Goal: Transaction & Acquisition: Purchase product/service

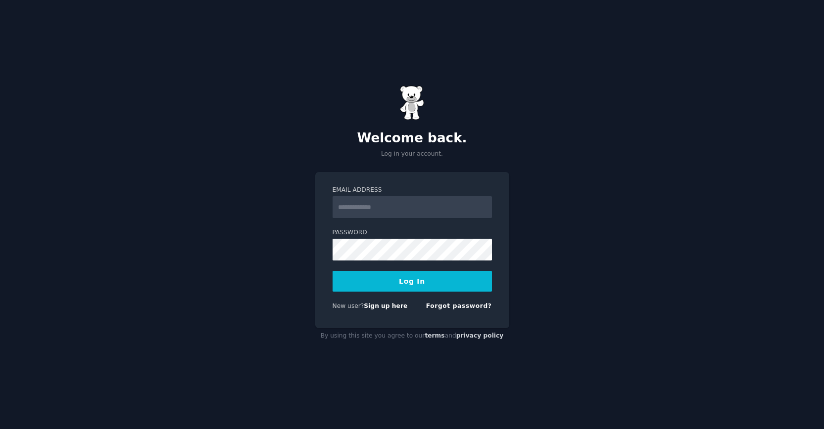
click at [392, 207] on input "Email Address" at bounding box center [411, 207] width 159 height 22
click at [332, 229] on label "Password" at bounding box center [411, 233] width 159 height 9
click at [367, 208] on input "Email Address" at bounding box center [411, 207] width 159 height 22
type input "**********"
click at [415, 275] on button "Log In" at bounding box center [411, 281] width 159 height 21
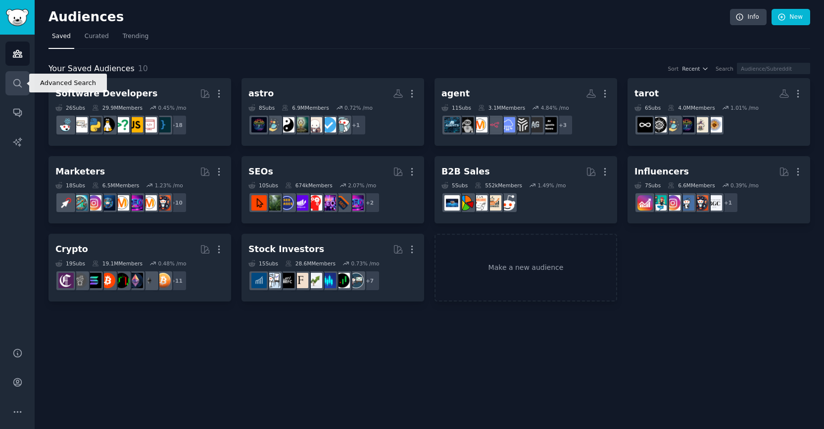
click at [18, 86] on icon "Sidebar" at bounding box center [17, 83] width 10 height 10
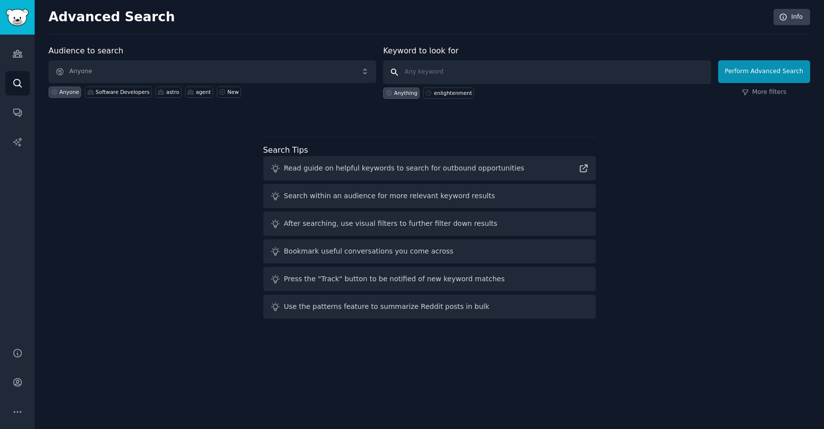
click at [447, 64] on input "text" at bounding box center [546, 72] width 327 height 24
paste input "using prompt to create agent"
type input "using prompt to create agent"
click button "Perform Advanced Search" at bounding box center [764, 71] width 92 height 23
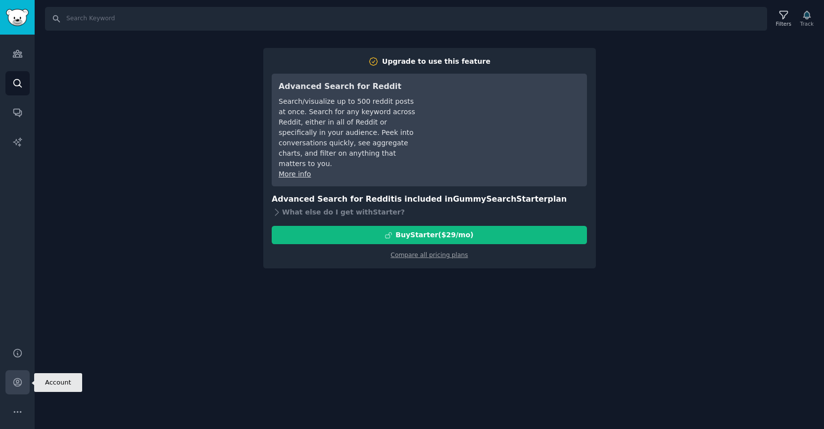
click at [12, 388] on link "Account" at bounding box center [17, 382] width 24 height 24
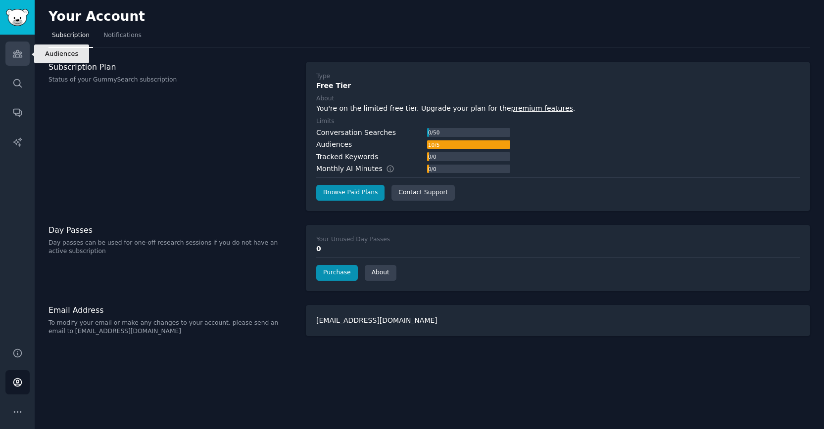
click at [14, 50] on icon "Sidebar" at bounding box center [17, 53] width 10 height 10
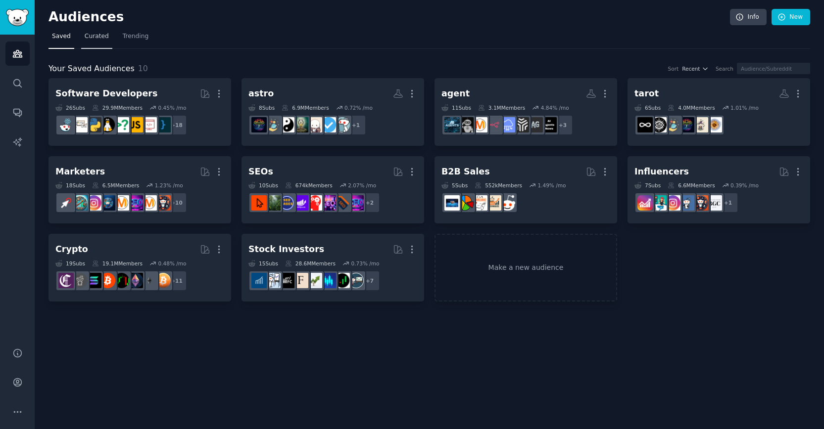
click at [95, 42] on link "Curated" at bounding box center [96, 39] width 31 height 20
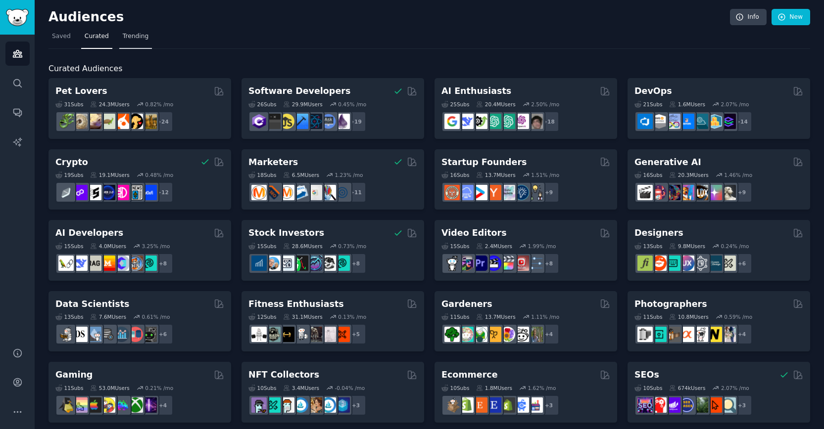
click at [140, 38] on span "Trending" at bounding box center [136, 36] width 26 height 9
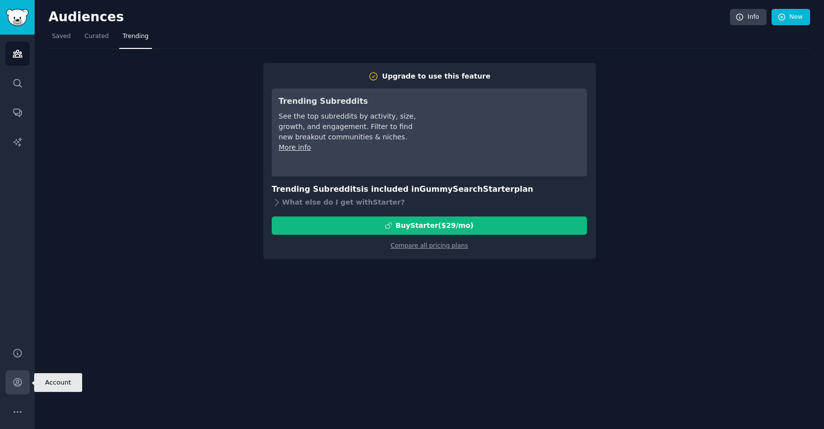
click at [22, 384] on link "Account" at bounding box center [17, 382] width 24 height 24
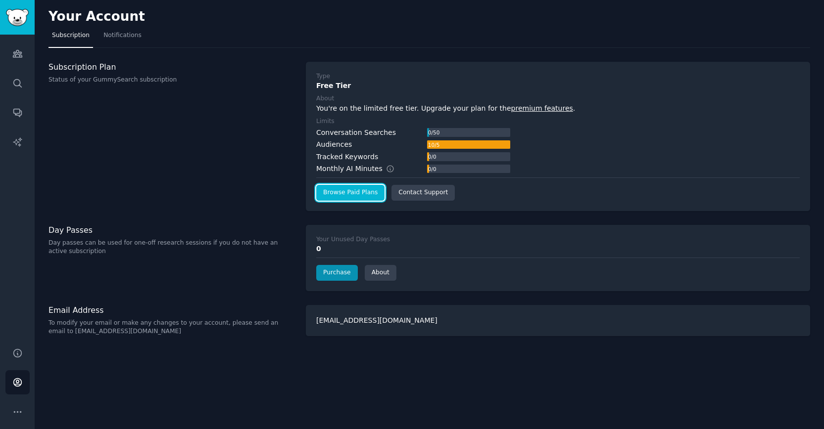
click at [343, 192] on link "Browse Paid Plans" at bounding box center [350, 193] width 68 height 16
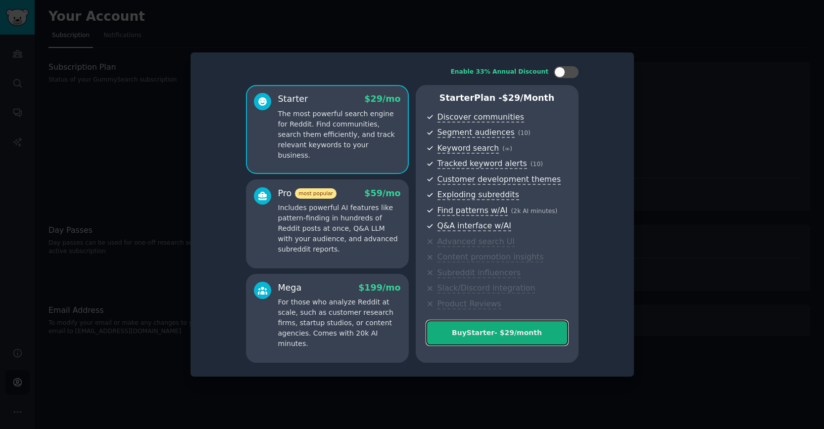
click at [494, 335] on div "Buy Starter - $ 29 /month" at bounding box center [496, 333] width 141 height 10
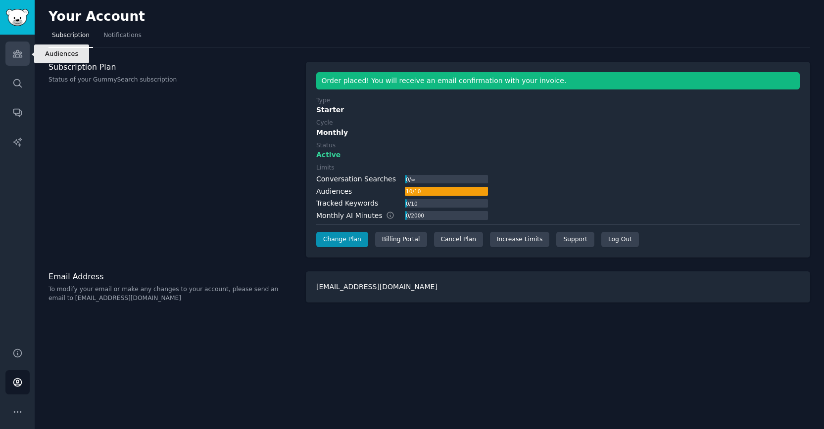
click at [19, 49] on icon "Sidebar" at bounding box center [17, 53] width 10 height 10
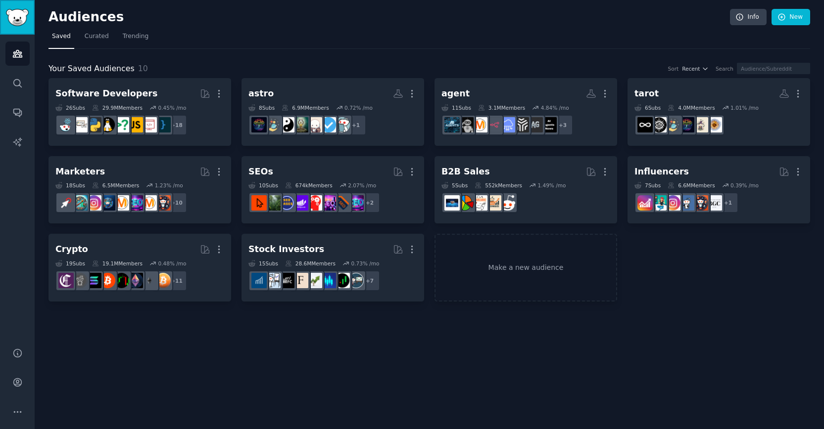
click at [15, 15] on img "Sidebar" at bounding box center [17, 17] width 23 height 17
click at [24, 83] on link "Search" at bounding box center [17, 83] width 24 height 24
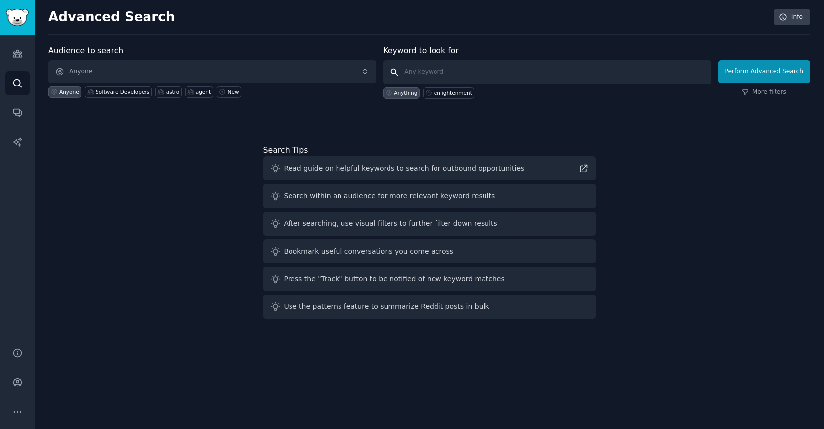
click at [470, 75] on input "text" at bounding box center [546, 72] width 327 height 24
paste input "using prompt to create agent"
type input "using prompt to create agent"
click at [758, 75] on button "Perform Advanced Search" at bounding box center [764, 71] width 92 height 23
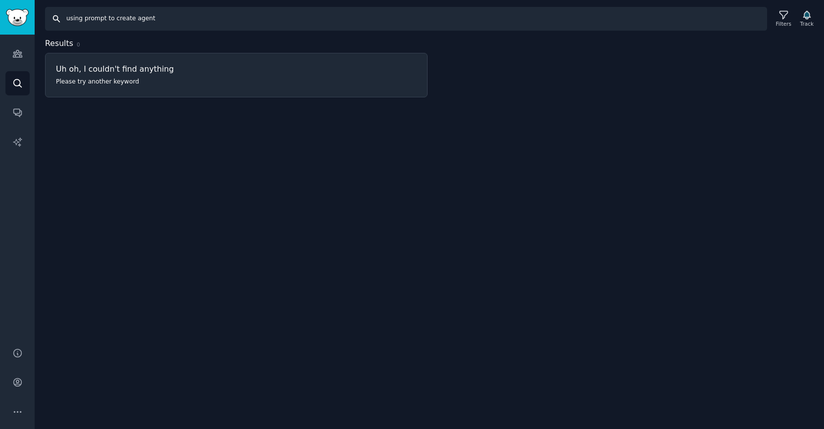
click at [112, 18] on input "using prompt to create agent" at bounding box center [406, 19] width 722 height 24
click at [225, 14] on input "using prompt to create agent" at bounding box center [406, 19] width 722 height 24
click at [22, 60] on link "Audiences" at bounding box center [17, 54] width 24 height 24
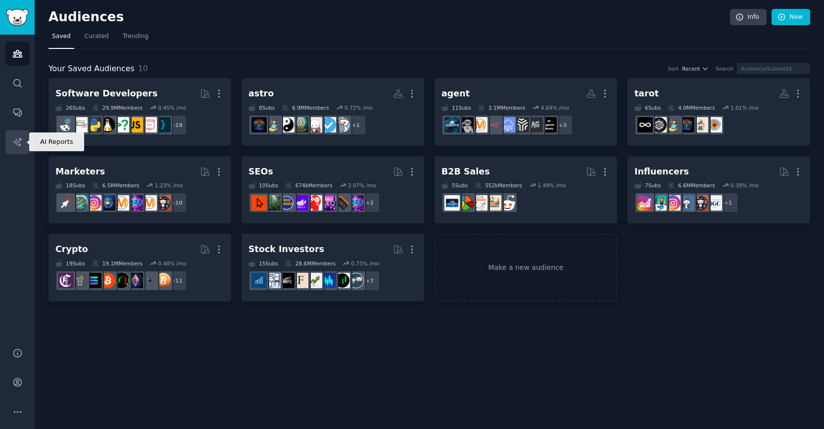
click at [21, 144] on icon "Sidebar" at bounding box center [17, 142] width 10 height 10
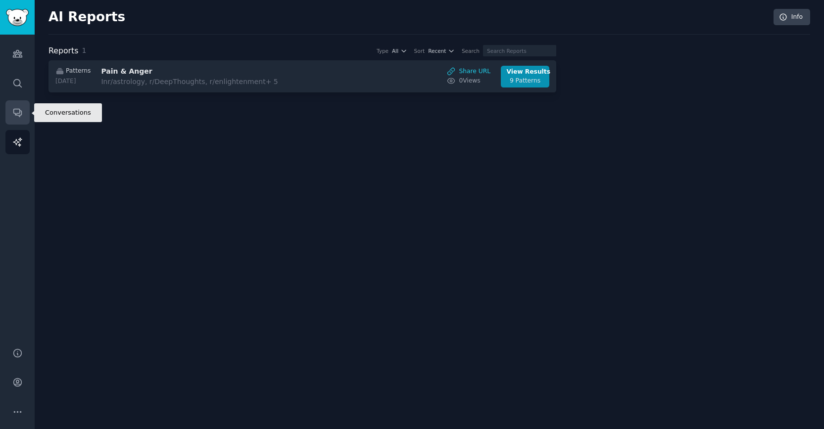
click at [25, 112] on link "Conversations" at bounding box center [17, 112] width 24 height 24
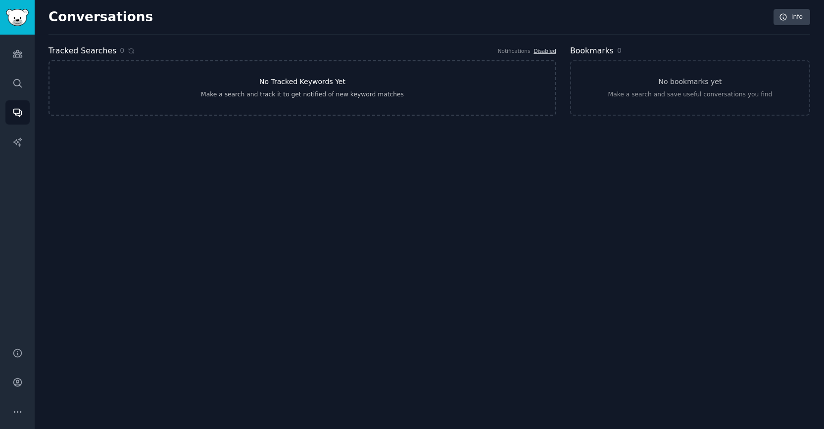
click at [287, 80] on h3 "No Tracked Keywords Yet" at bounding box center [302, 82] width 86 height 10
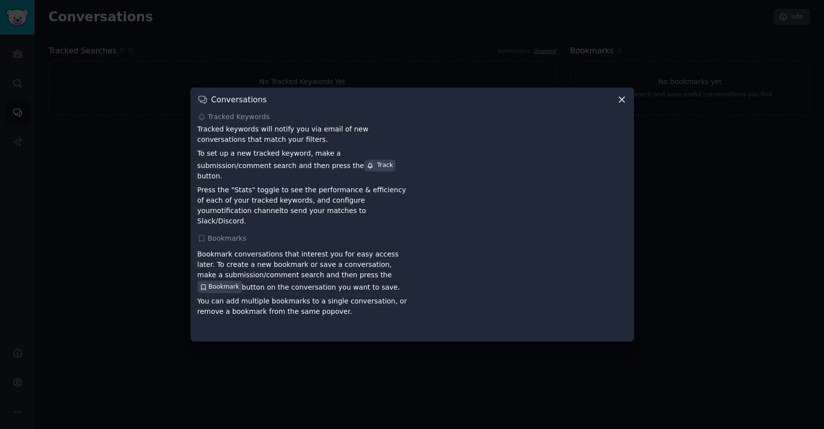
click at [622, 103] on icon at bounding box center [621, 99] width 5 height 5
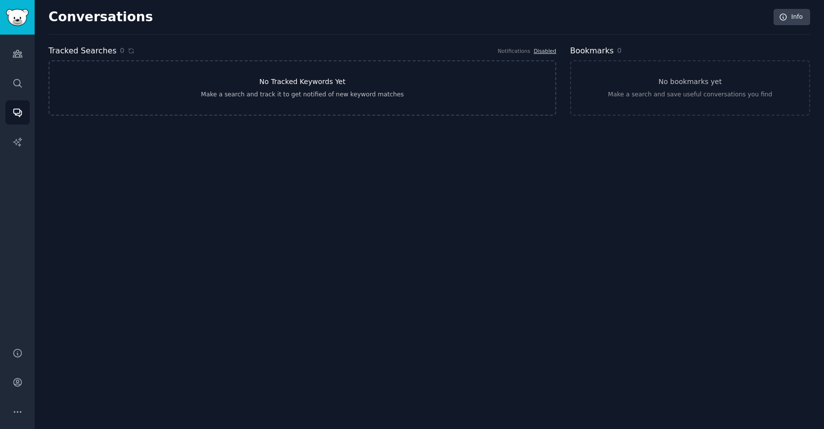
click at [403, 75] on link "No Tracked Keywords Yet Make a search and track it to get notified of new keywo…" at bounding box center [301, 87] width 507 height 55
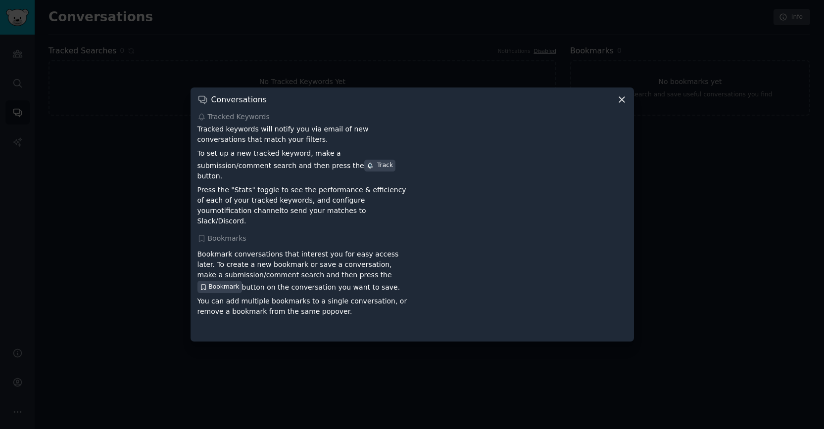
click at [623, 105] on icon at bounding box center [621, 99] width 10 height 10
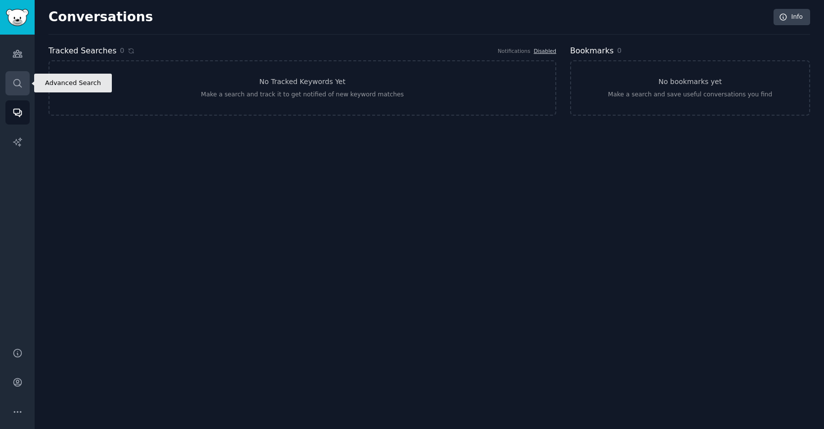
click at [14, 87] on icon "Sidebar" at bounding box center [17, 83] width 10 height 10
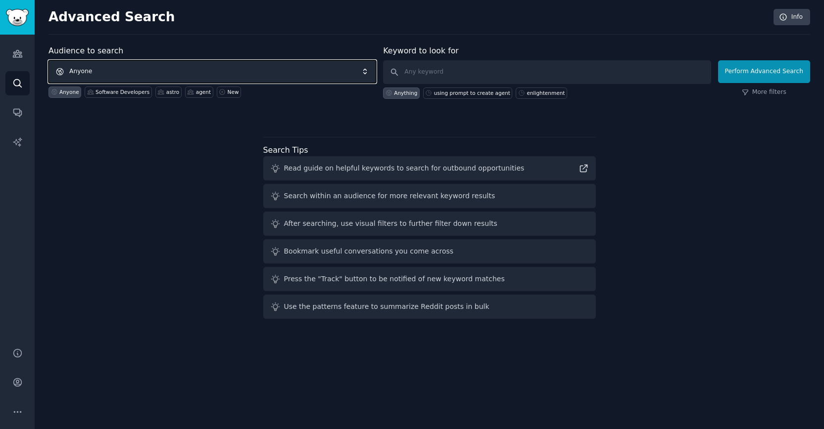
click at [254, 71] on span "Anyone" at bounding box center [211, 71] width 327 height 23
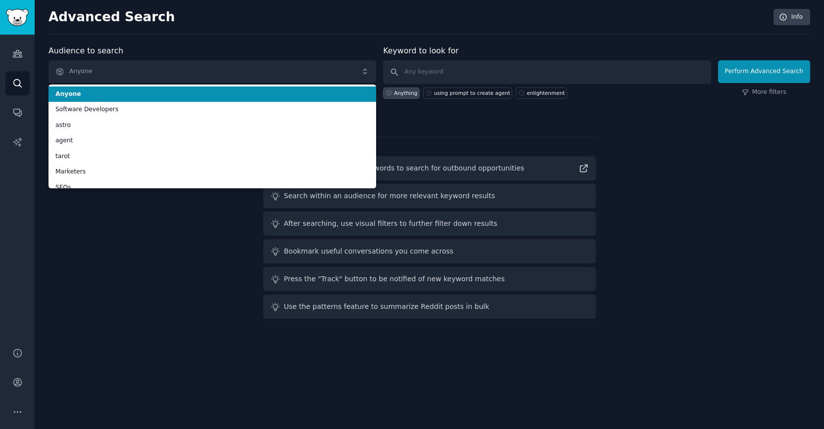
click at [289, 51] on div "Audience to search Anyone Anyone Software Developers astro agent tarot Marketer…" at bounding box center [211, 72] width 327 height 54
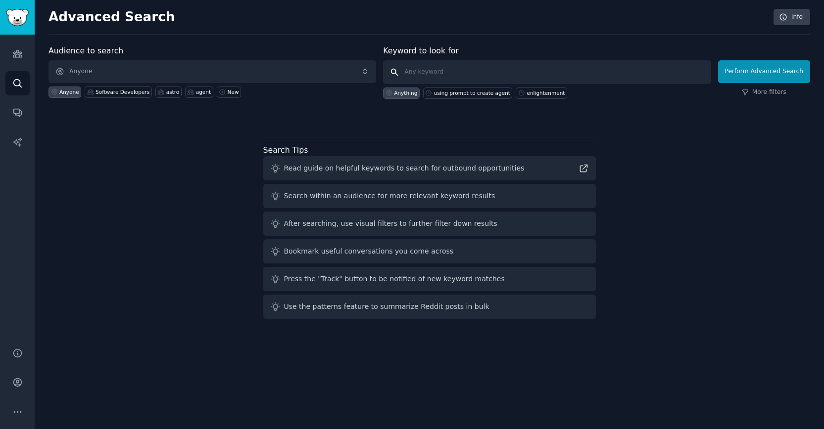
click at [477, 71] on input "text" at bounding box center [546, 72] width 327 height 24
type input "agent"
click button "Perform Advanced Search" at bounding box center [764, 71] width 92 height 23
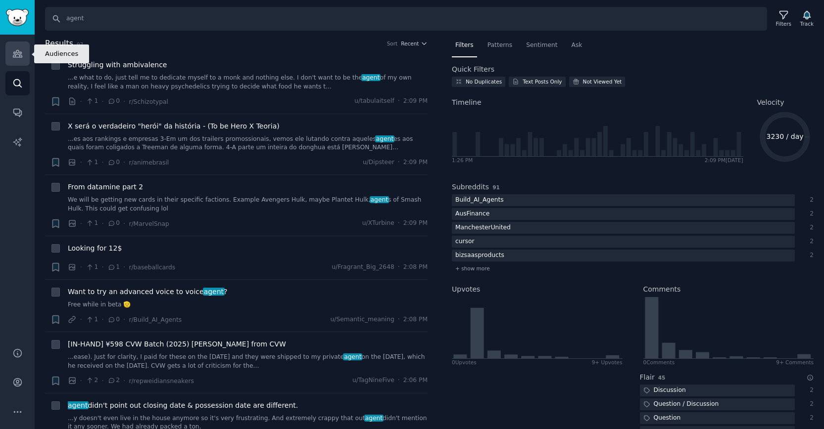
click at [9, 53] on link "Audiences" at bounding box center [17, 54] width 24 height 24
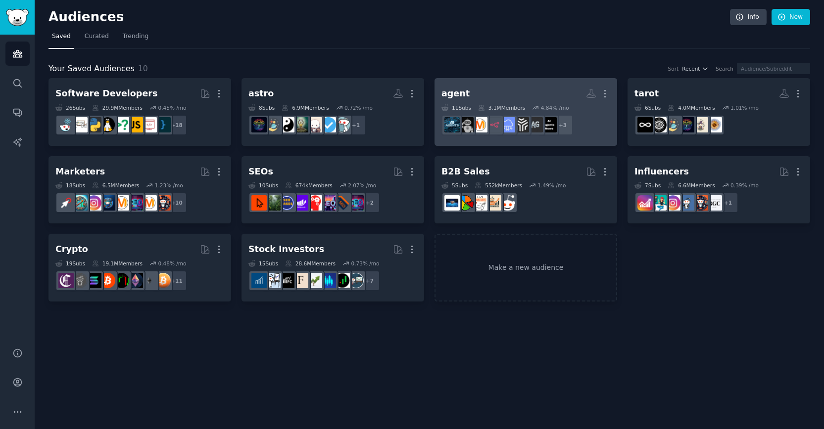
click at [531, 89] on h2 "agent More" at bounding box center [525, 93] width 169 height 17
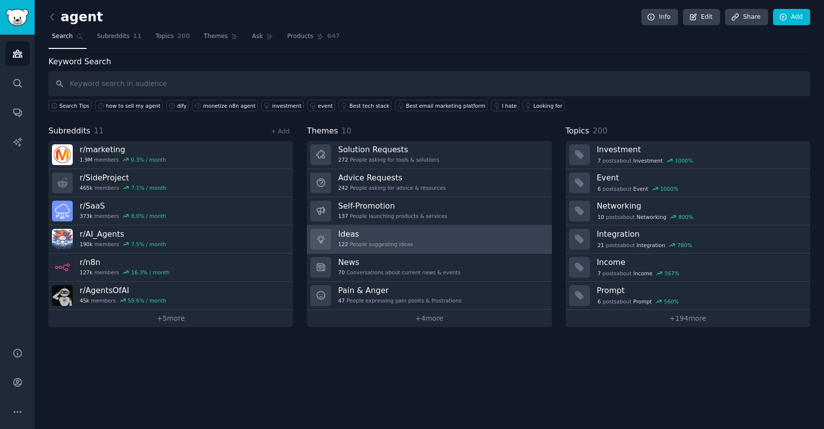
click at [408, 232] on h3 "Ideas" at bounding box center [375, 234] width 75 height 10
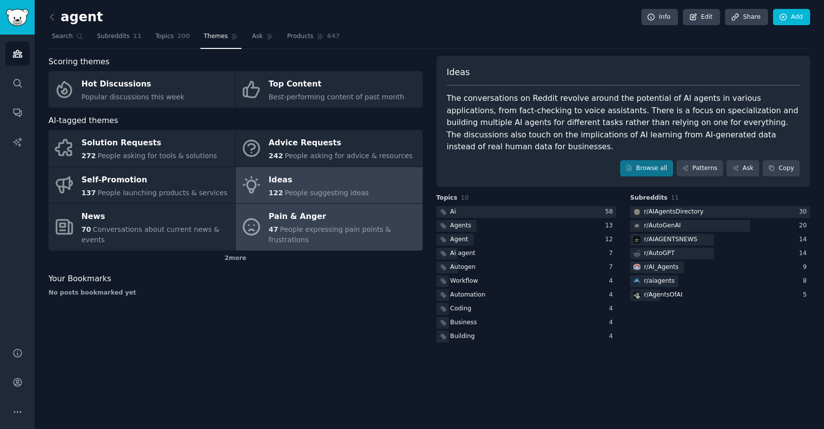
click at [357, 235] on div "47 People expressing pain points & frustrations" at bounding box center [343, 235] width 148 height 21
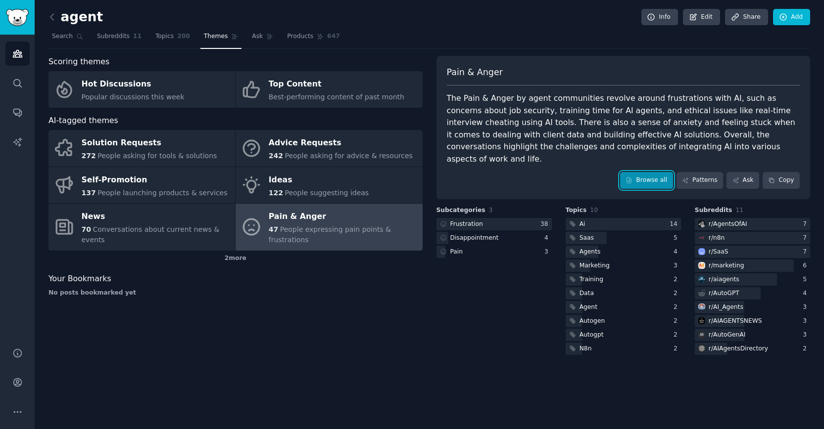
click at [653, 173] on link "Browse all" at bounding box center [646, 180] width 53 height 17
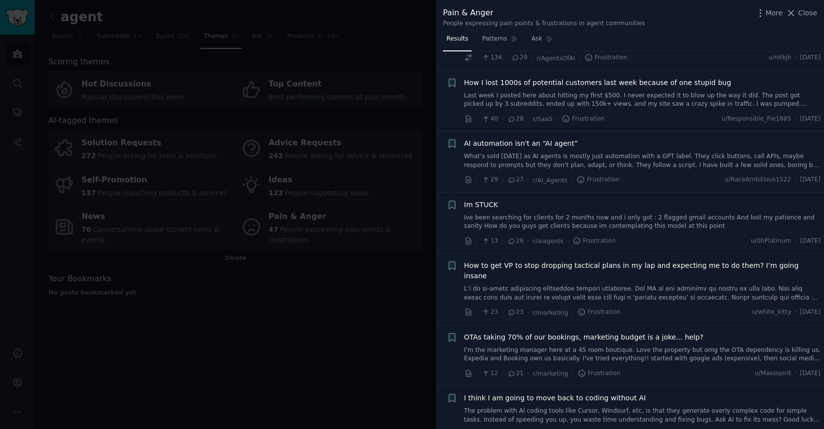
scroll to position [404, 0]
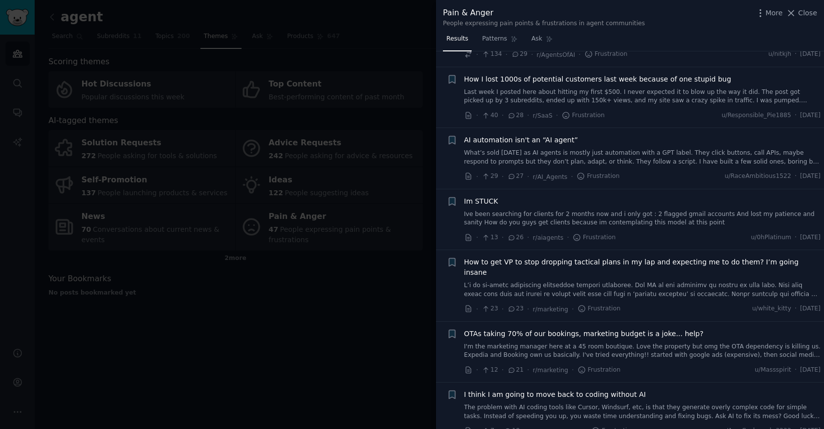
click at [373, 282] on div at bounding box center [412, 214] width 824 height 429
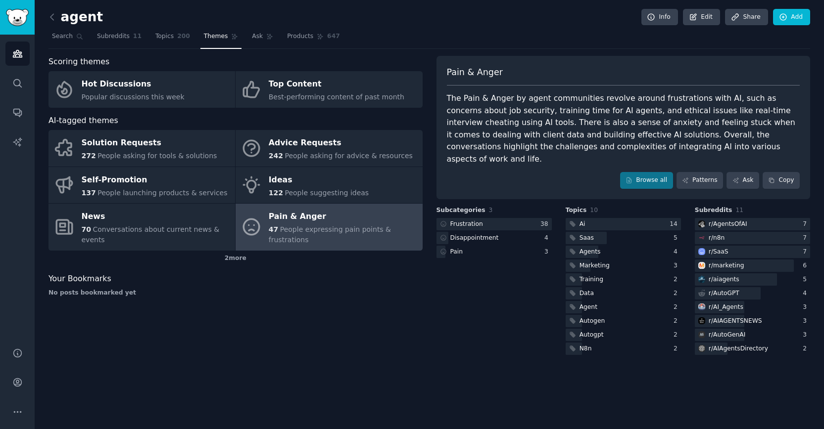
click at [328, 239] on div "47 People expressing pain points & frustrations" at bounding box center [343, 235] width 148 height 21
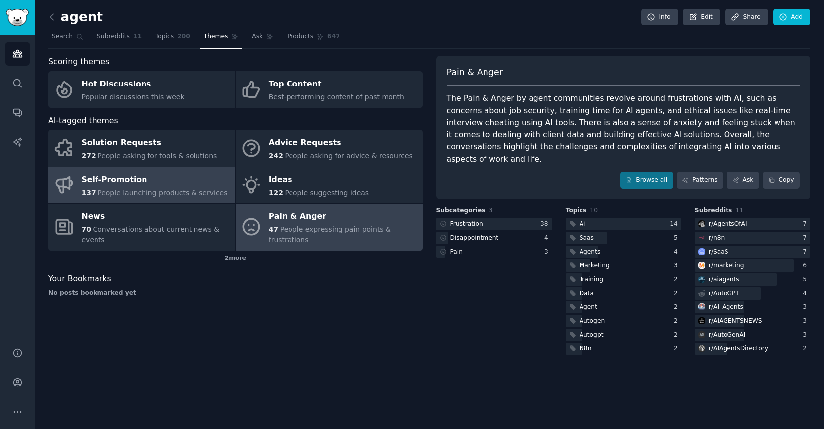
click at [184, 193] on span "People launching products & services" at bounding box center [162, 193] width 130 height 8
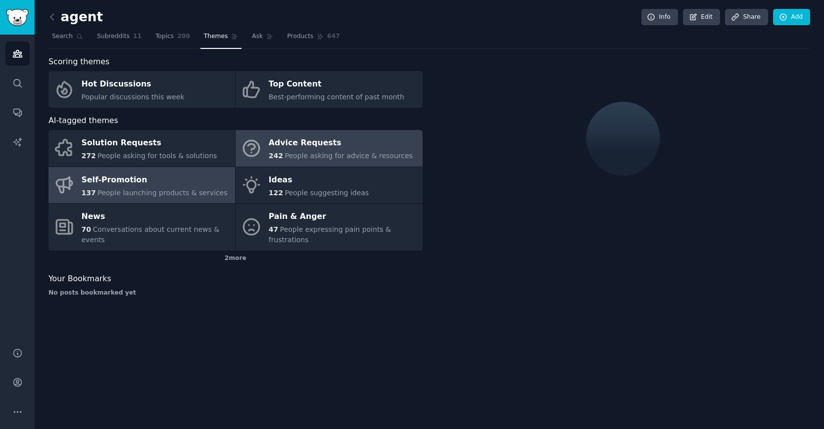
click at [290, 151] on div "242 People asking for advice & resources" at bounding box center [341, 156] width 144 height 10
